Goal: Information Seeking & Learning: Understand process/instructions

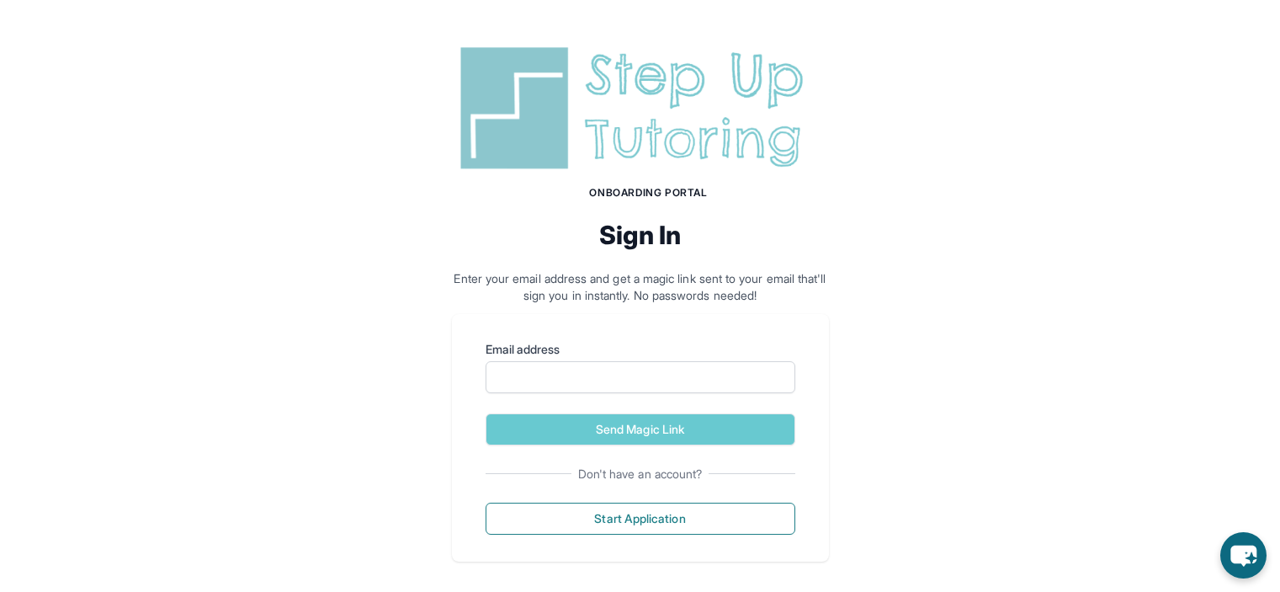
scroll to position [8, 0]
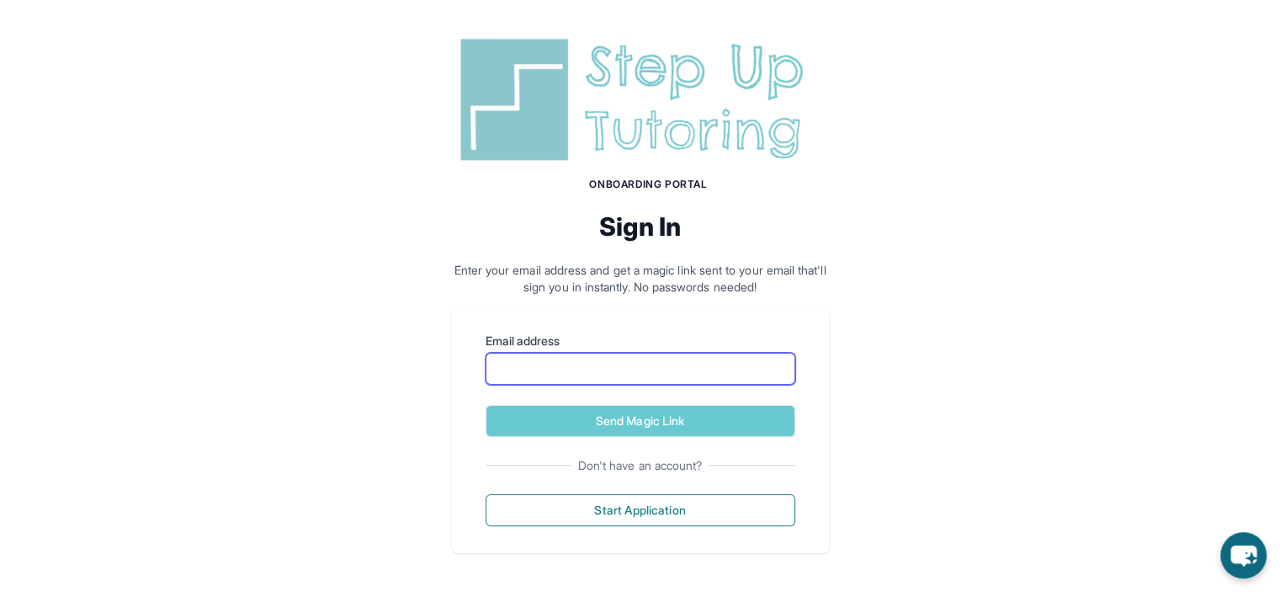
click at [665, 376] on input "Email address" at bounding box center [641, 369] width 310 height 32
type input "**********"
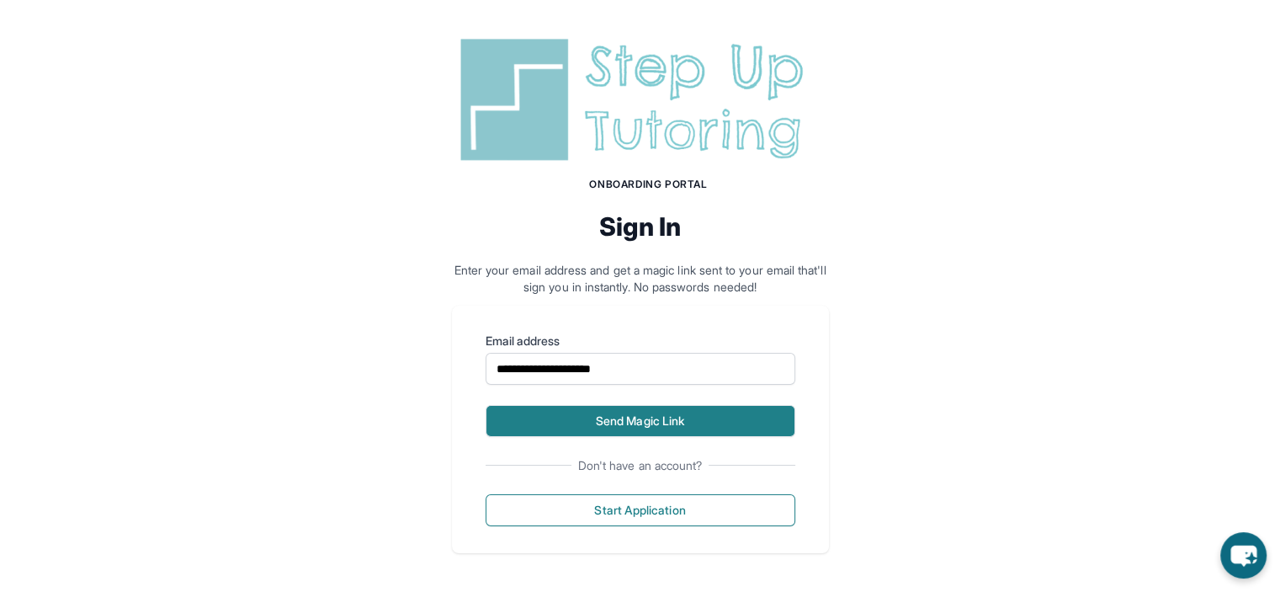
click at [751, 429] on button "Send Magic Link" at bounding box center [641, 421] width 310 height 32
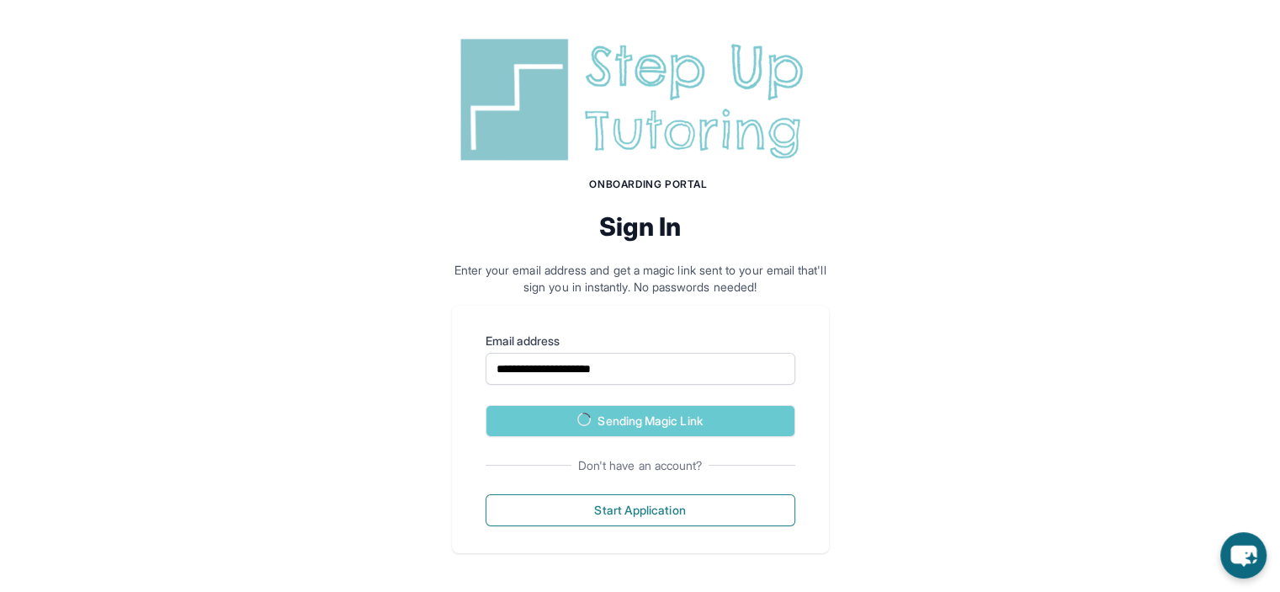
scroll to position [87, 0]
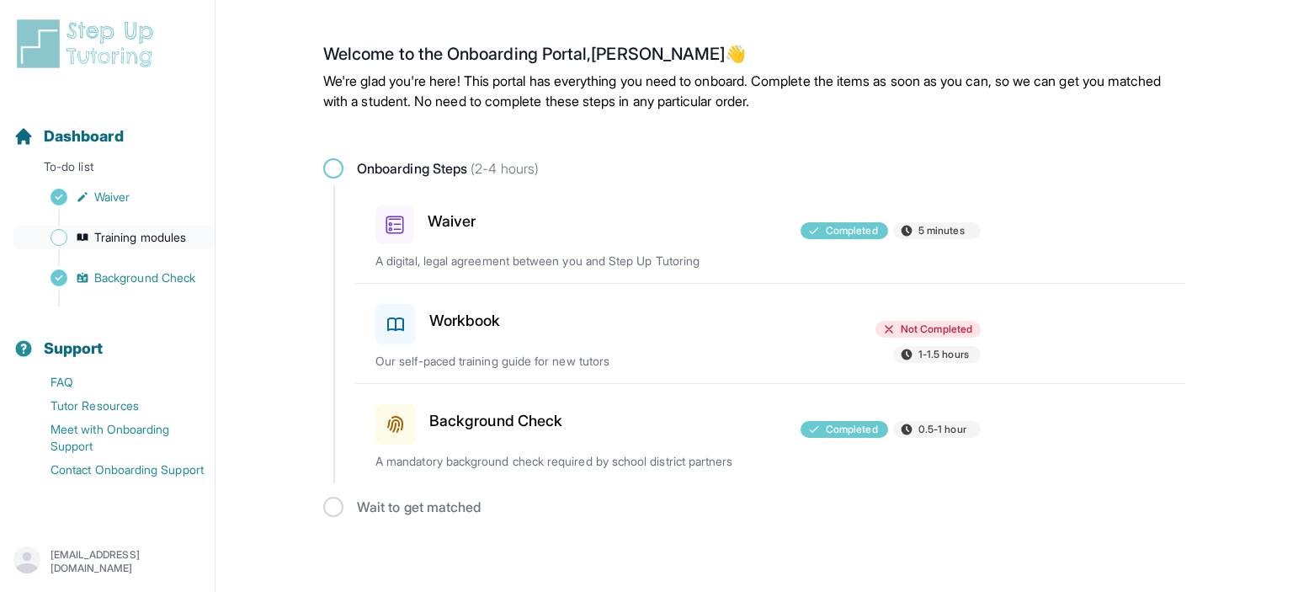
click at [162, 231] on span "Training modules" at bounding box center [140, 237] width 92 height 17
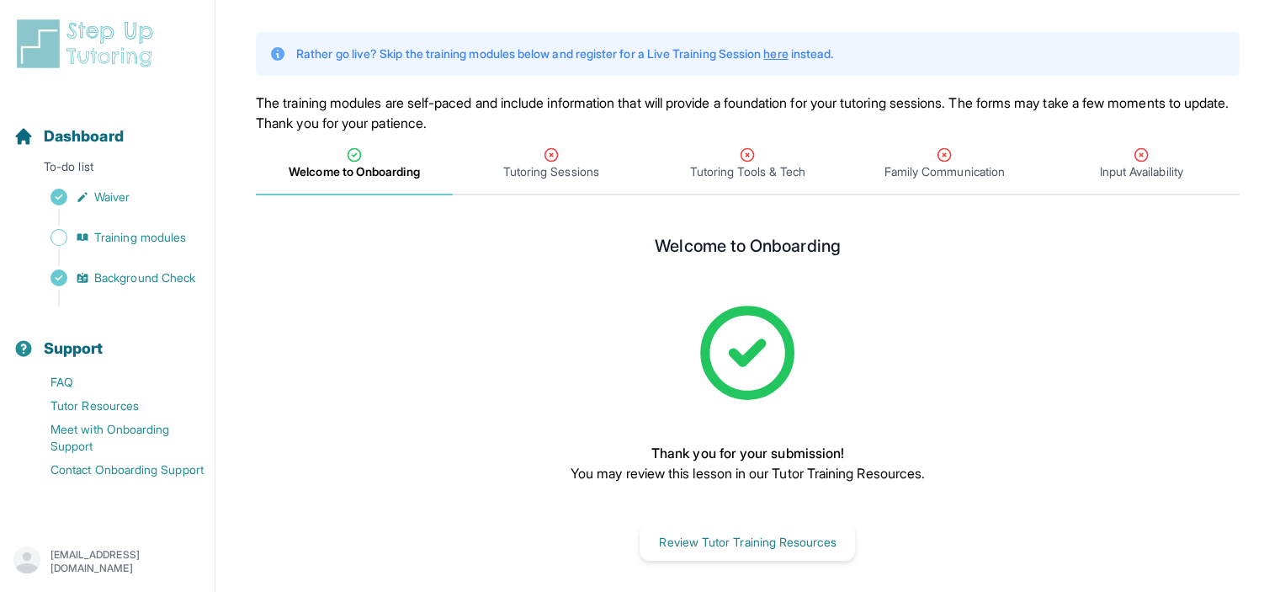
scroll to position [94, 0]
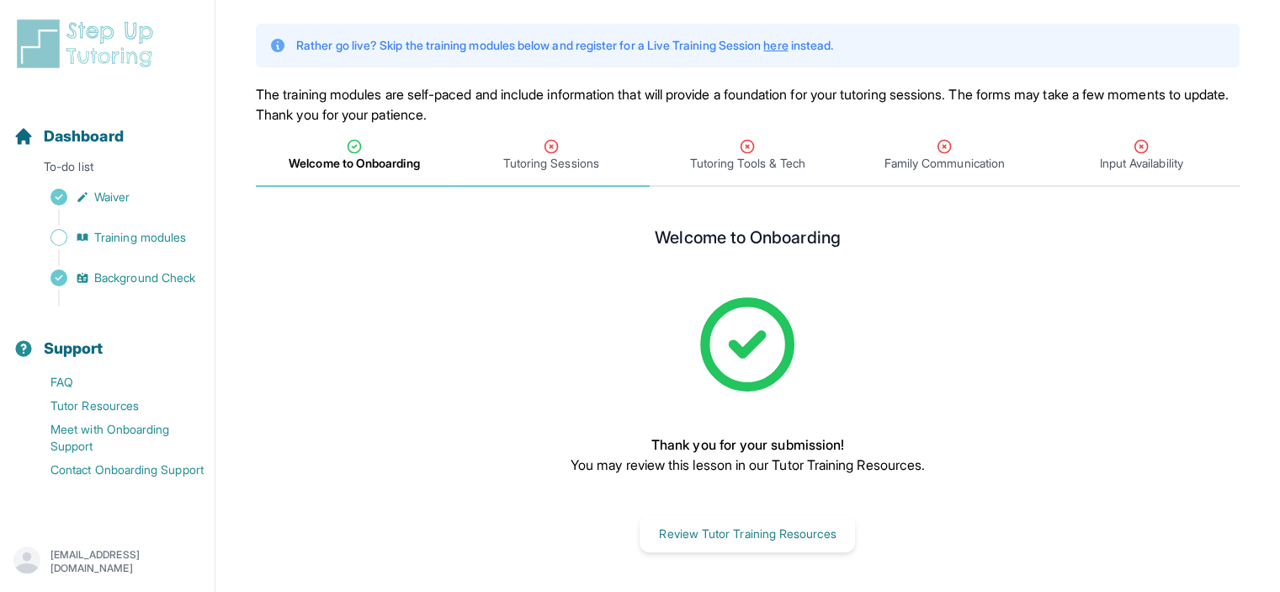
click at [540, 164] on span "Tutoring Sessions" at bounding box center [551, 163] width 96 height 17
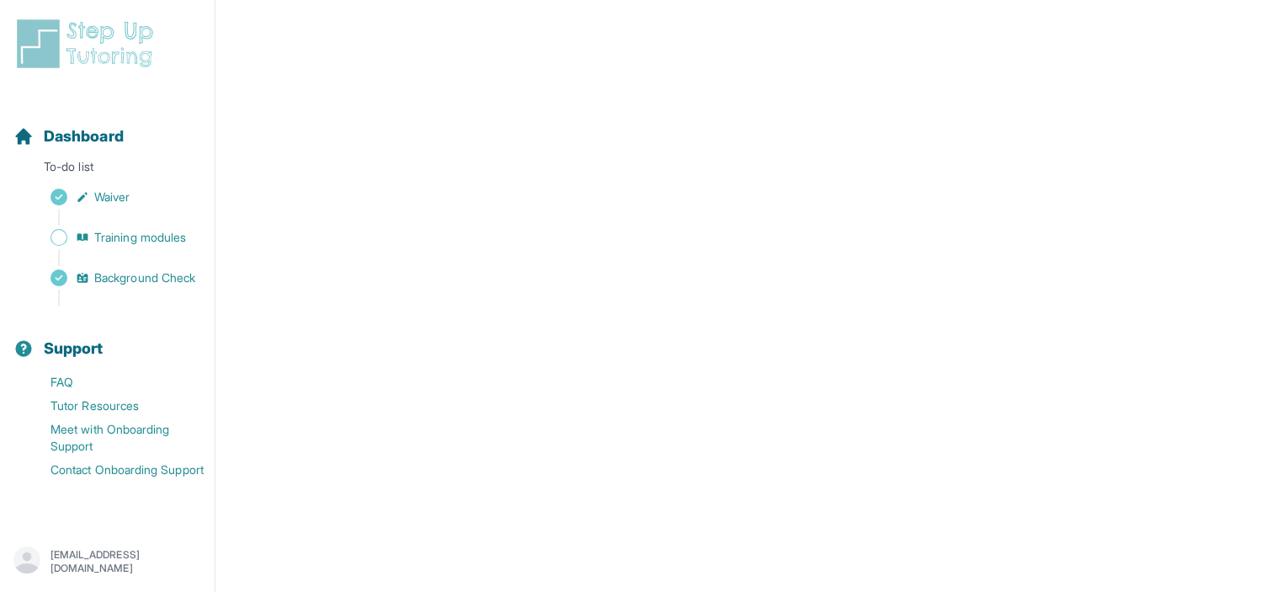
scroll to position [667, 0]
drag, startPoint x: 1249, startPoint y: 174, endPoint x: 1241, endPoint y: 107, distance: 67.9
click at [1241, 107] on main "**********" at bounding box center [747, 29] width 1065 height 1352
drag, startPoint x: 1236, startPoint y: 521, endPoint x: 1269, endPoint y: 518, distance: 33.8
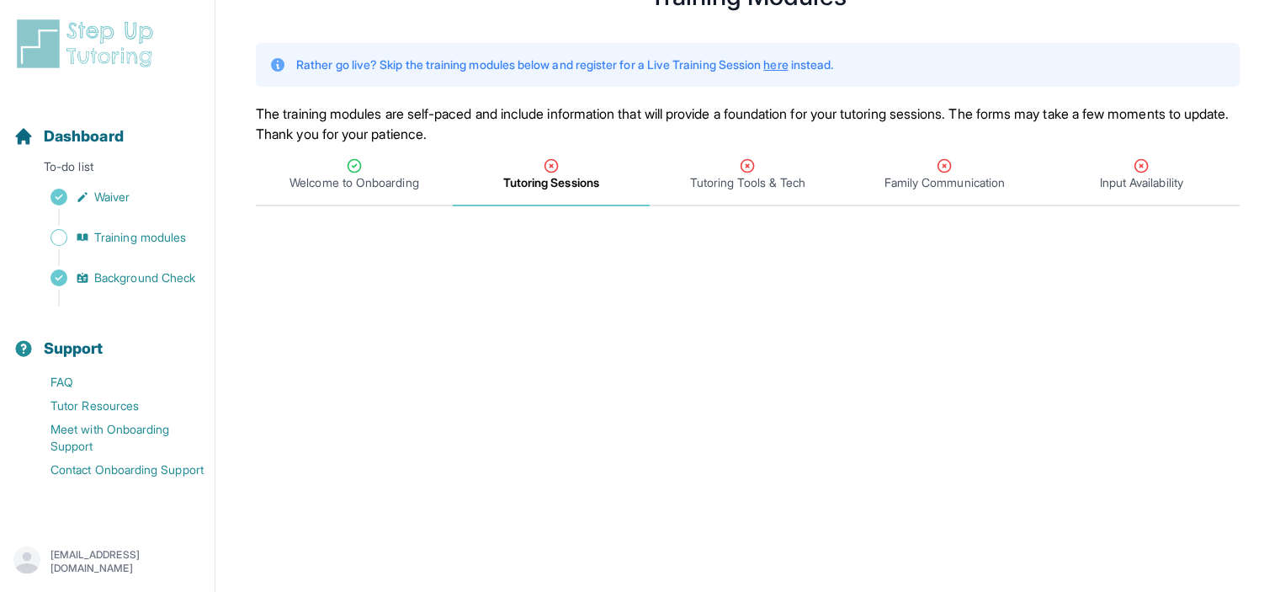
scroll to position [104, 0]
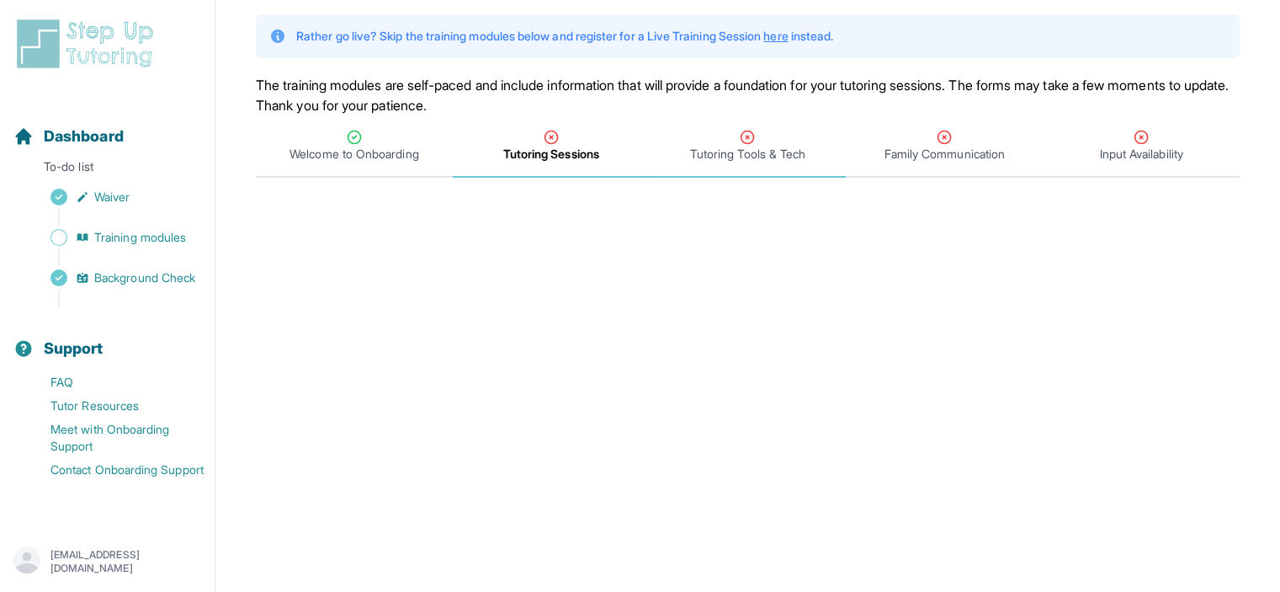
click at [744, 149] on span "Tutoring Tools & Tech" at bounding box center [747, 154] width 115 height 17
click at [566, 146] on span "Tutoring Sessions" at bounding box center [551, 154] width 96 height 17
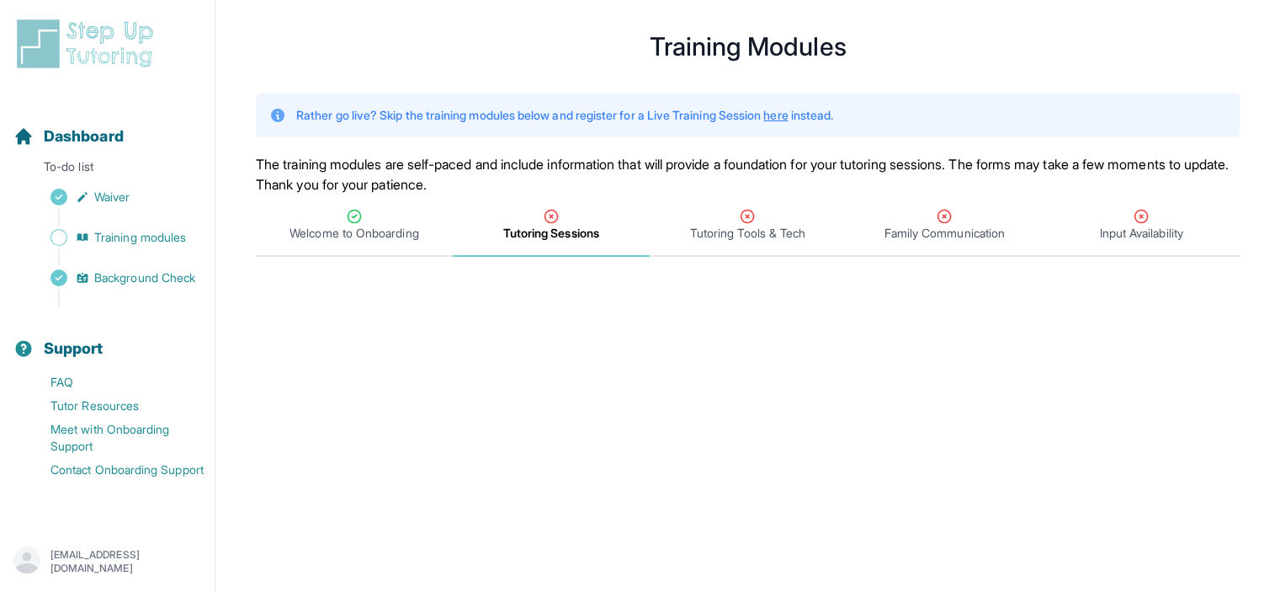
scroll to position [0, 0]
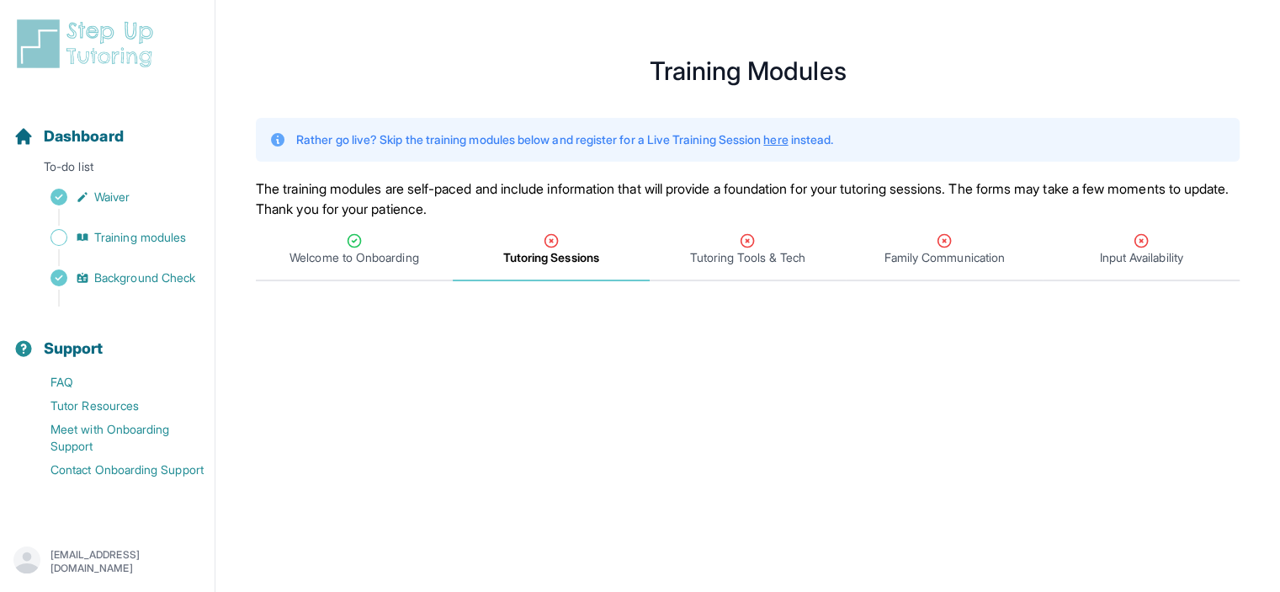
click at [563, 256] on span "Tutoring Sessions" at bounding box center [551, 257] width 96 height 17
click at [550, 231] on span "Tutoring Sessions" at bounding box center [551, 250] width 197 height 62
